Goal: Find specific page/section: Find specific page/section

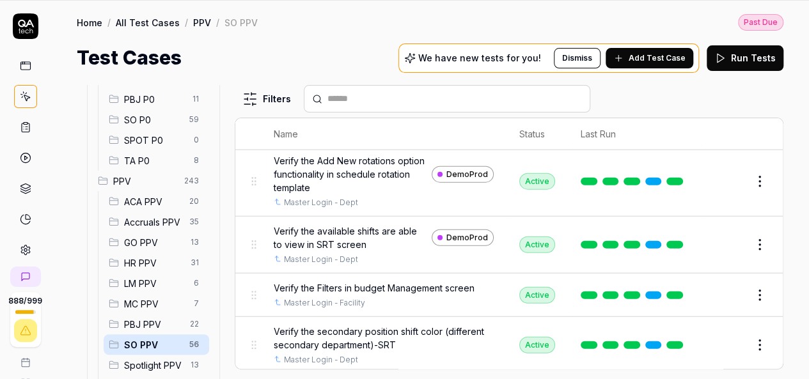
scroll to position [1447, 0]
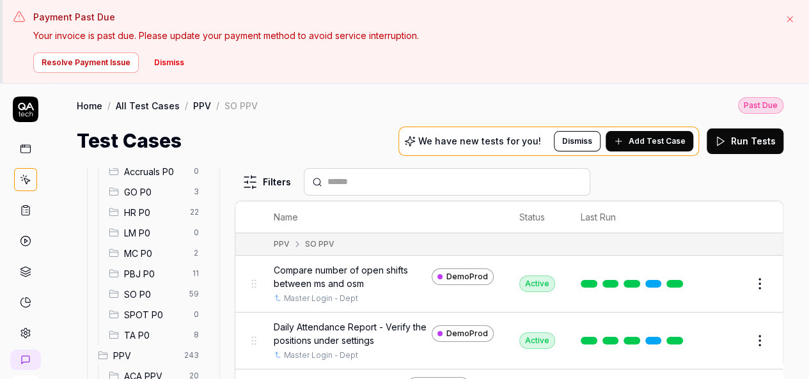
scroll to position [173, 0]
click at [162, 287] on div "SO P0 59" at bounding box center [157, 297] width 106 height 20
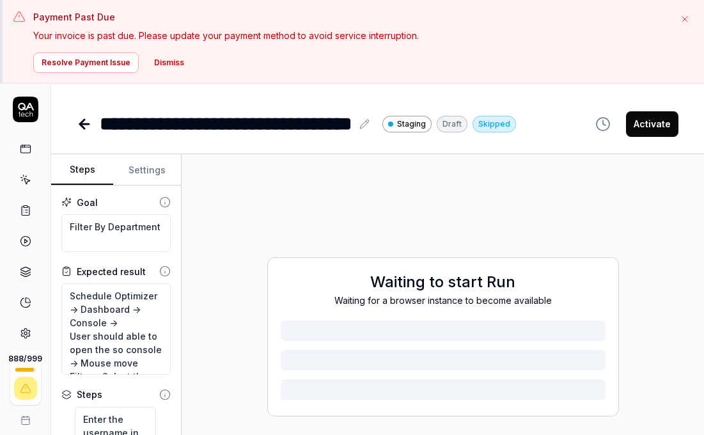
type textarea "*"
